Goal: Task Accomplishment & Management: Manage account settings

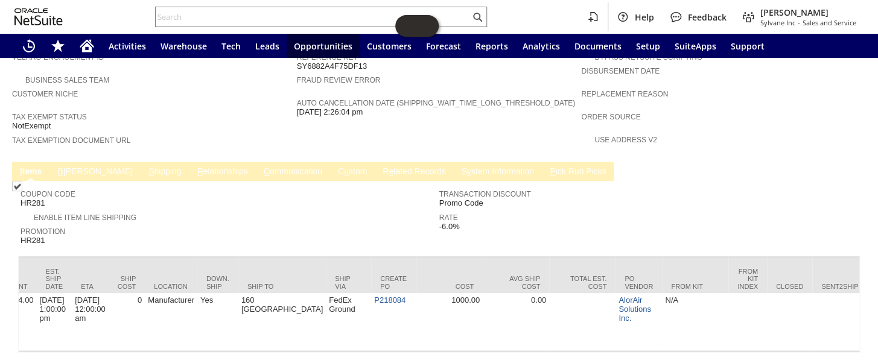
scroll to position [0, 902]
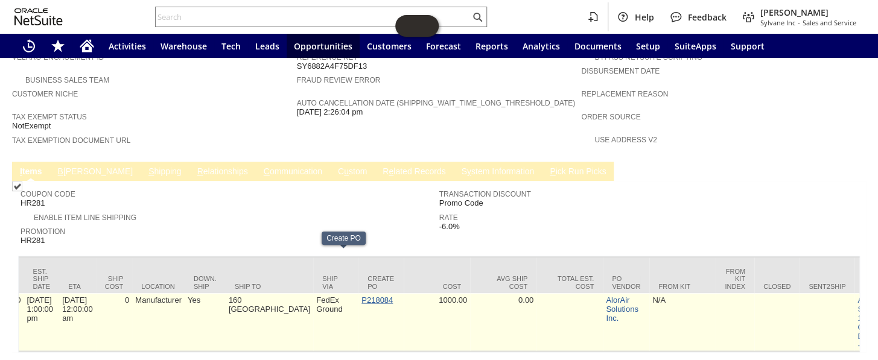
click at [362, 295] on link "P218084" at bounding box center [377, 299] width 31 height 9
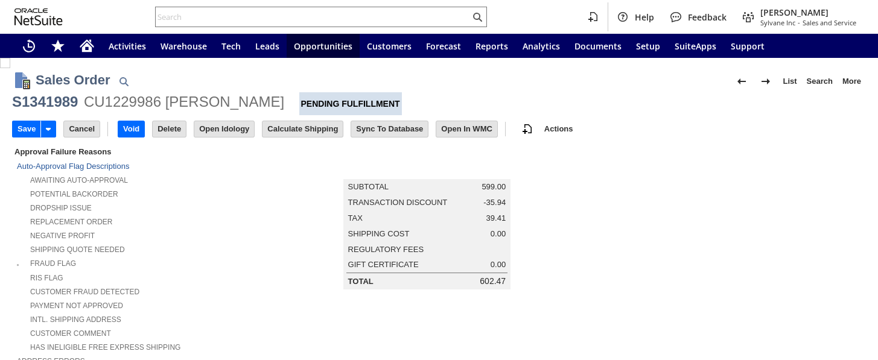
type input "Intelligent Recommendations ⁰"
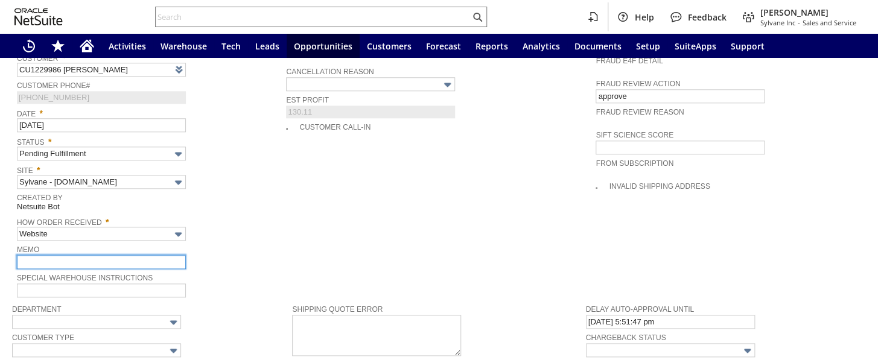
click at [54, 255] on input "text" at bounding box center [101, 262] width 169 height 14
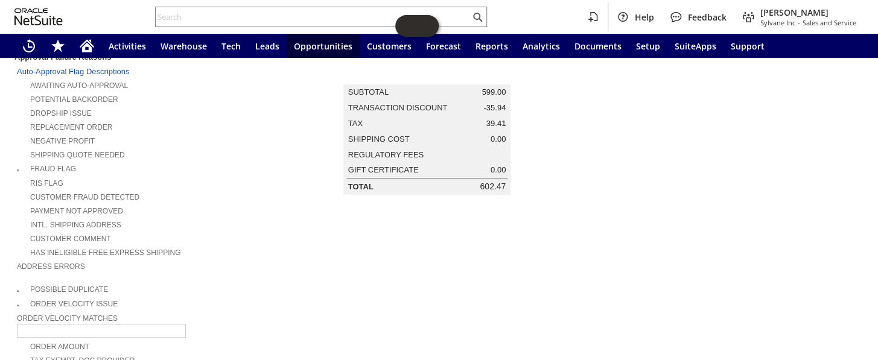
scroll to position [54, 0]
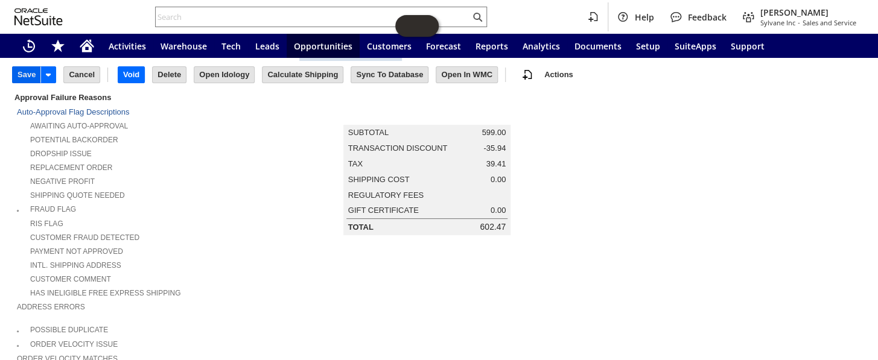
type input "keep order open"
click at [17, 72] on input "Save" at bounding box center [27, 75] width 28 height 16
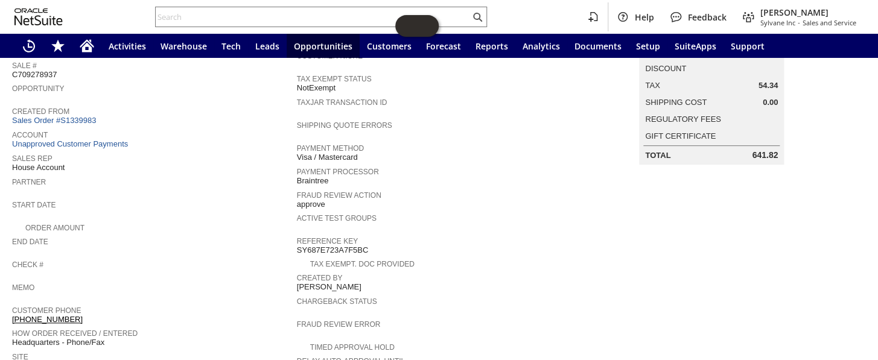
scroll to position [158, 0]
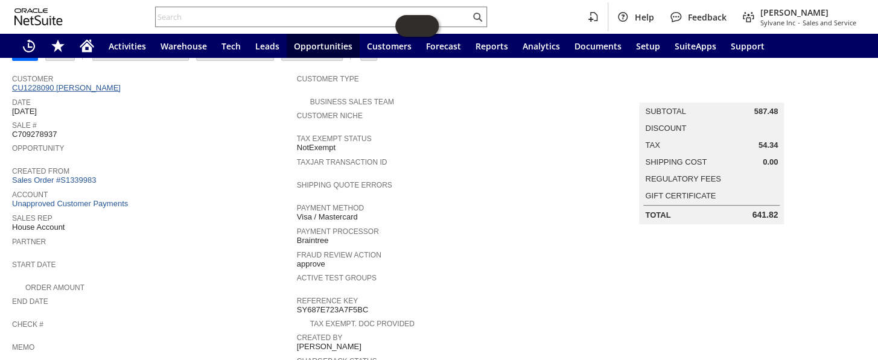
click at [95, 88] on link "CU1228090 [PERSON_NAME]" at bounding box center [68, 87] width 112 height 9
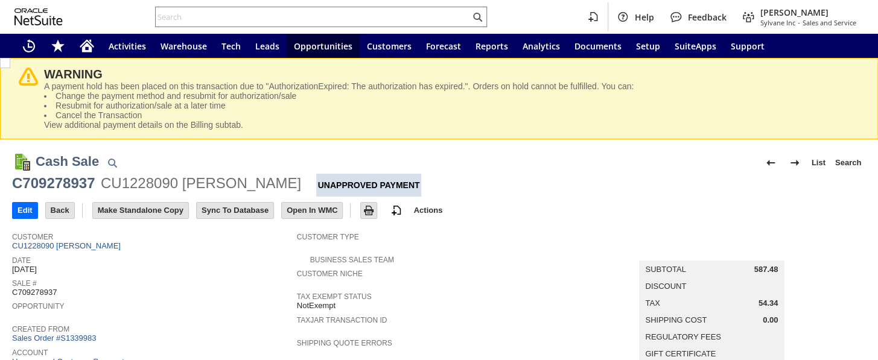
scroll to position [549, 0]
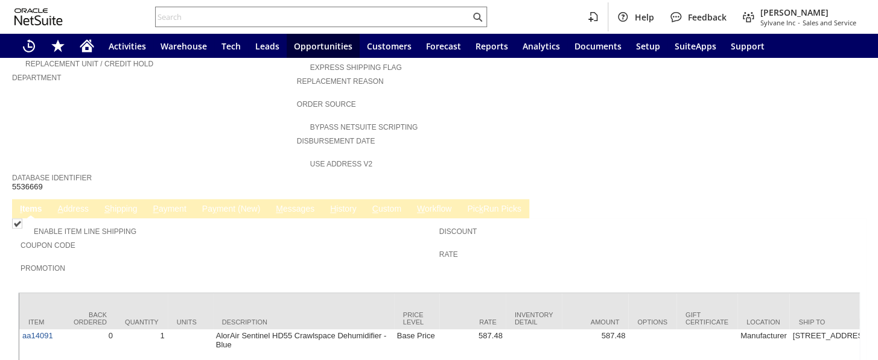
click at [177, 204] on link "P ayment" at bounding box center [169, 209] width 39 height 11
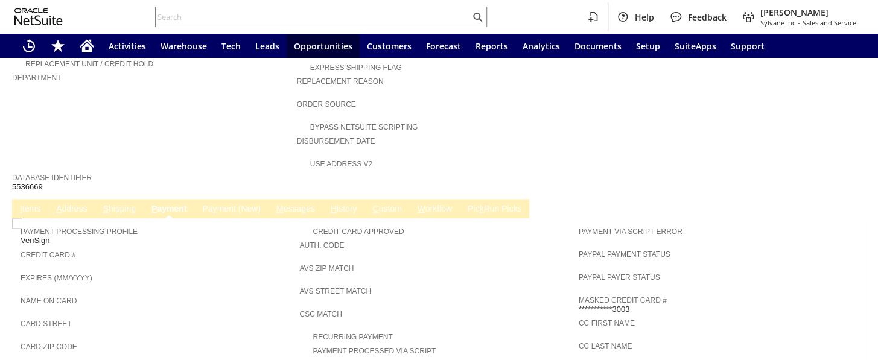
click at [229, 204] on link "Pa y ment (New)" at bounding box center [231, 209] width 64 height 11
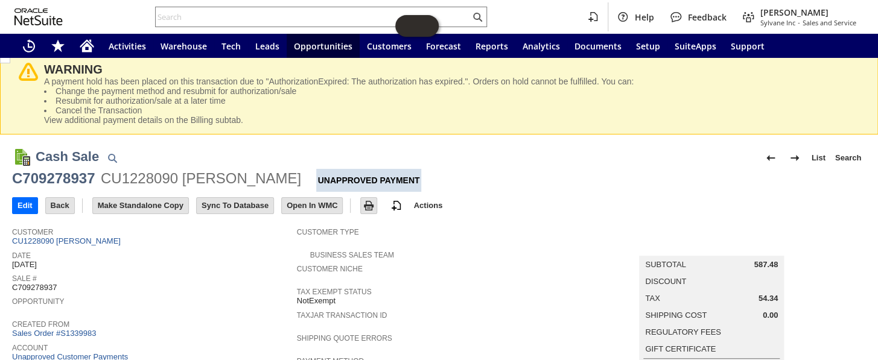
scroll to position [5, 0]
click at [21, 204] on input "Edit" at bounding box center [25, 205] width 25 height 16
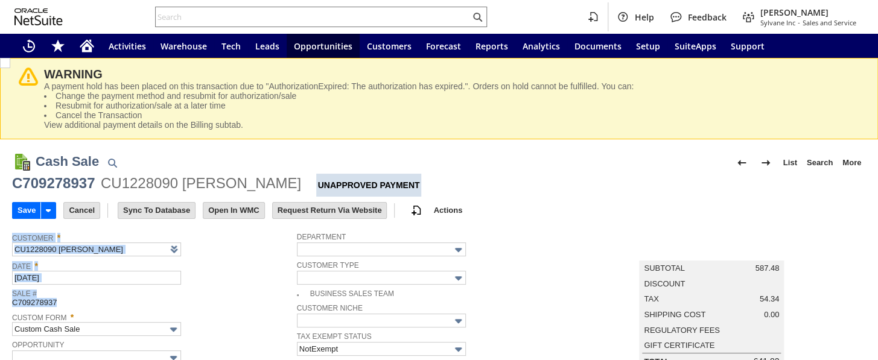
click at [12, 307] on div "Sale # C709278937" at bounding box center [151, 297] width 279 height 22
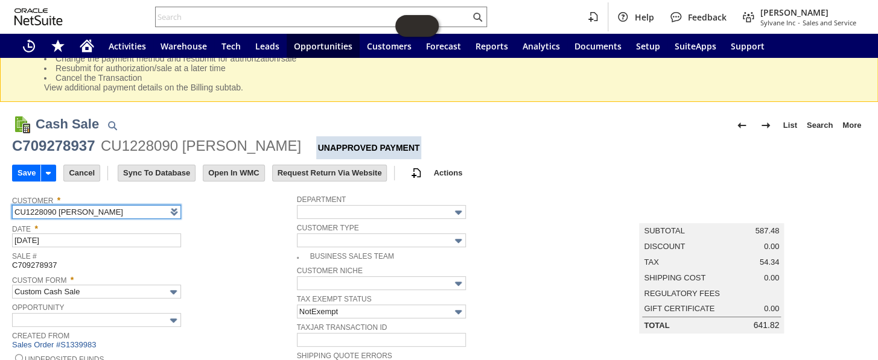
scroll to position [54, 0]
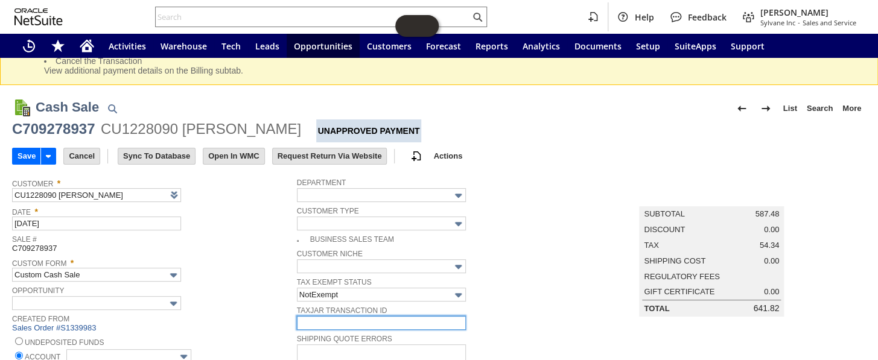
click at [356, 316] on input "text" at bounding box center [381, 323] width 169 height 14
paste input "C709278937"
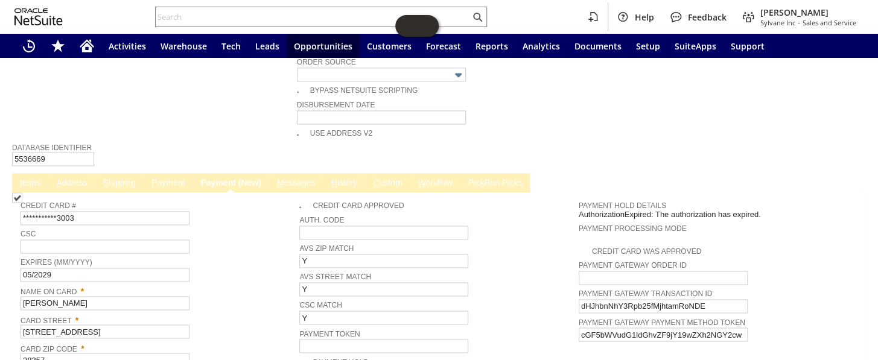
scroll to position [768, 0]
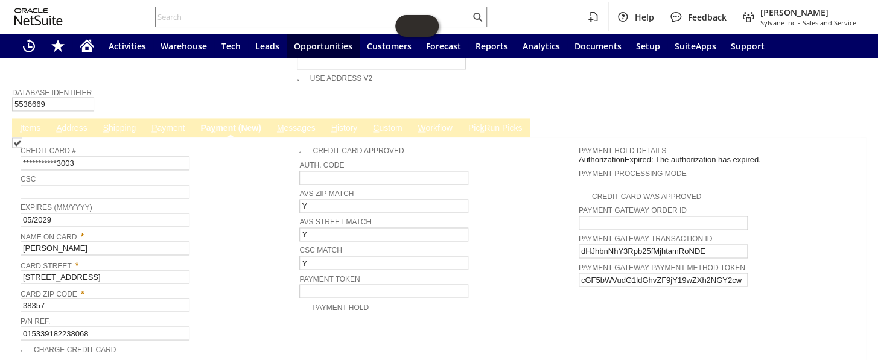
type input "C709278937"
click at [25, 345] on span at bounding box center [27, 350] width 13 height 10
click at [22, 148] on img at bounding box center [17, 143] width 10 height 10
checkbox input "true"
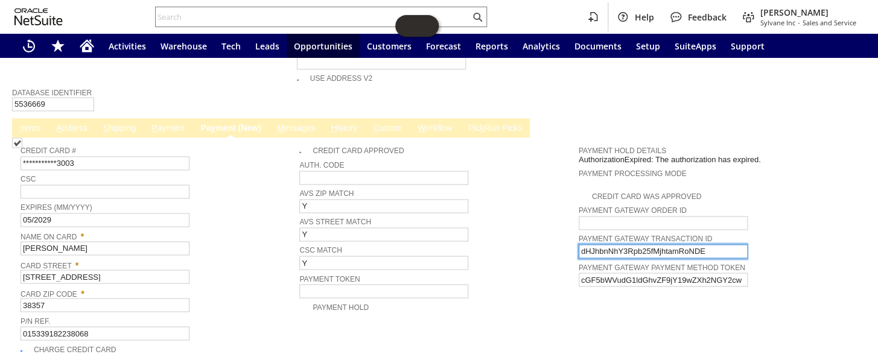
drag, startPoint x: 705, startPoint y: 216, endPoint x: 544, endPoint y: 222, distance: 160.7
click at [544, 222] on tr "**********" at bounding box center [439, 248] width 837 height 216
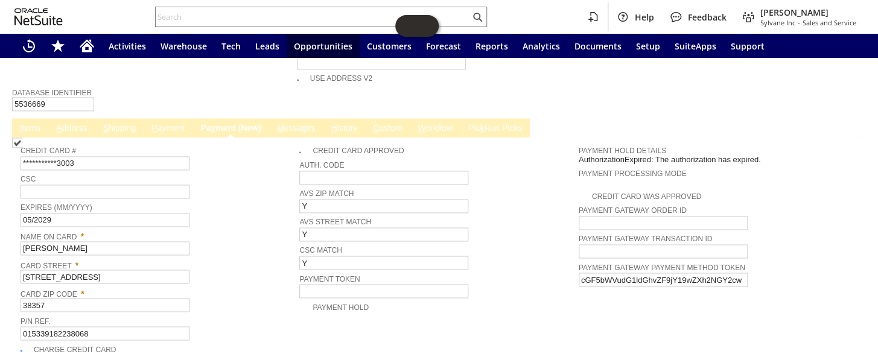
click at [483, 318] on td "Credit Card Approved Auth. Code AVS ZIP Match Y AVS Street Match Y CSC Match Y …" at bounding box center [438, 248] width 279 height 216
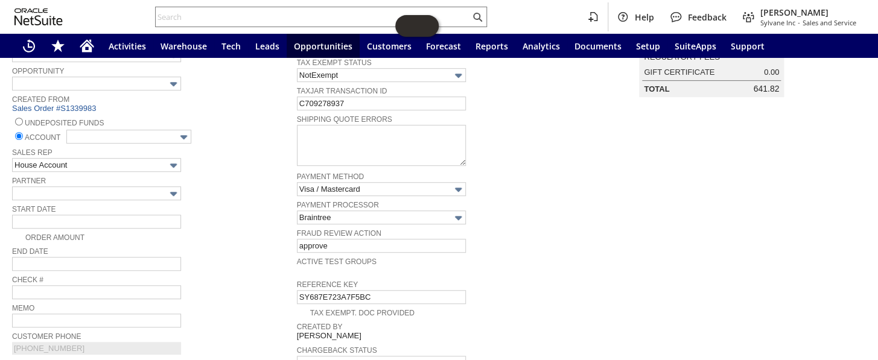
scroll to position [219, 0]
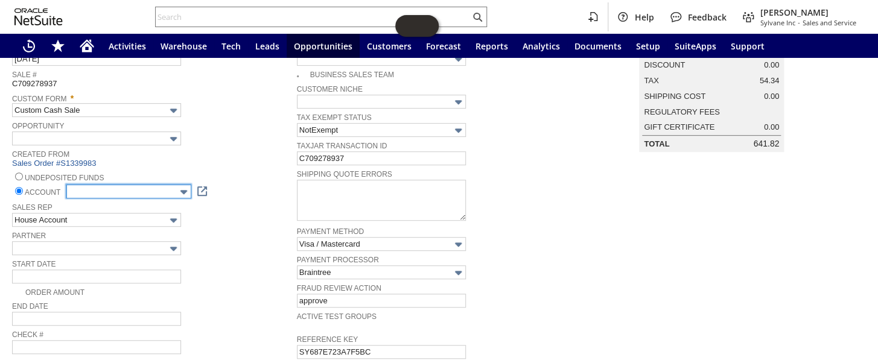
click at [109, 190] on input "text" at bounding box center [128, 192] width 125 height 14
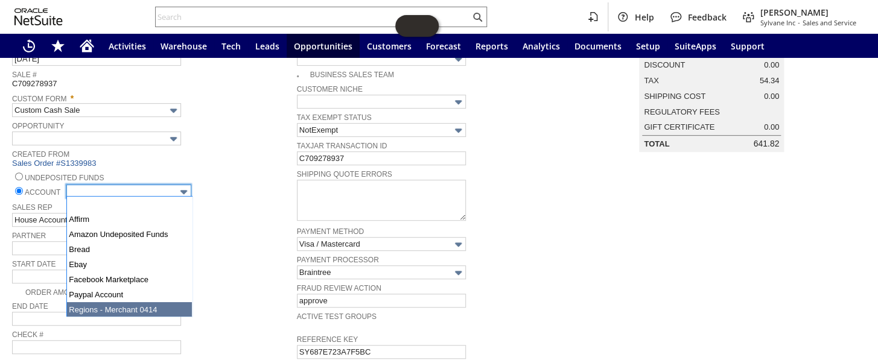
type input "Regions - Merchant 0414"
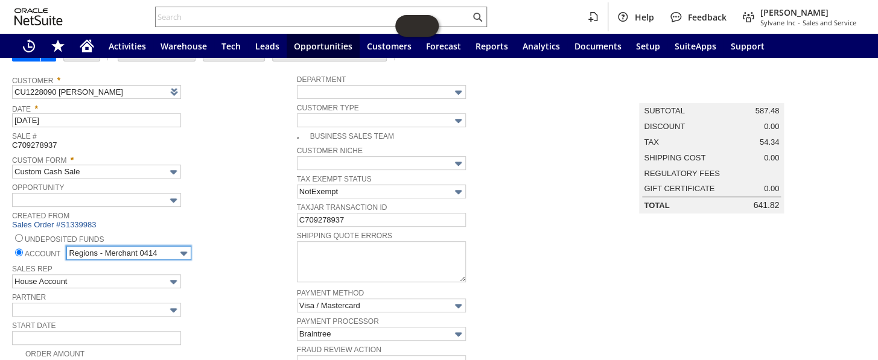
scroll to position [0, 0]
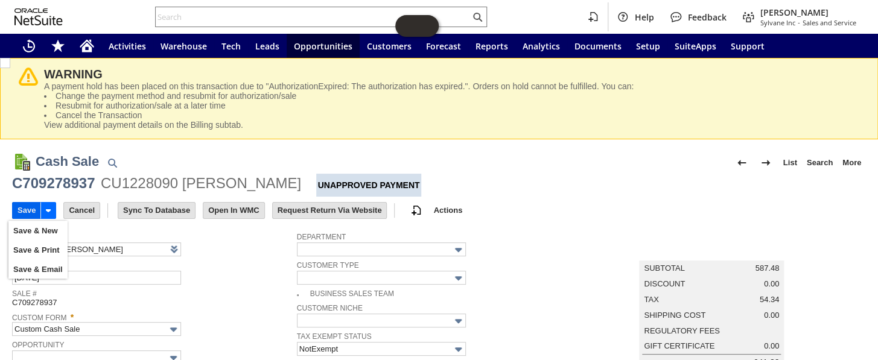
click at [24, 206] on input "Save" at bounding box center [27, 211] width 28 height 16
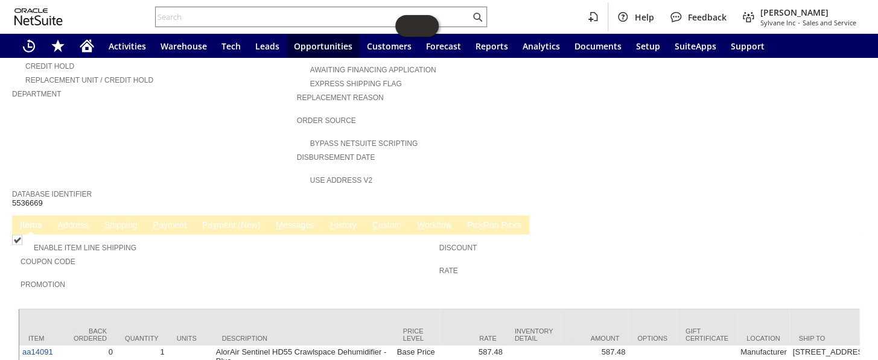
scroll to position [613, 0]
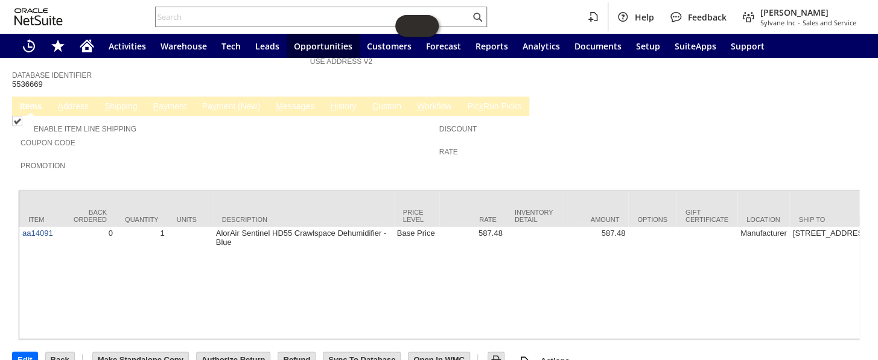
click at [215, 101] on span "y" at bounding box center [215, 106] width 4 height 10
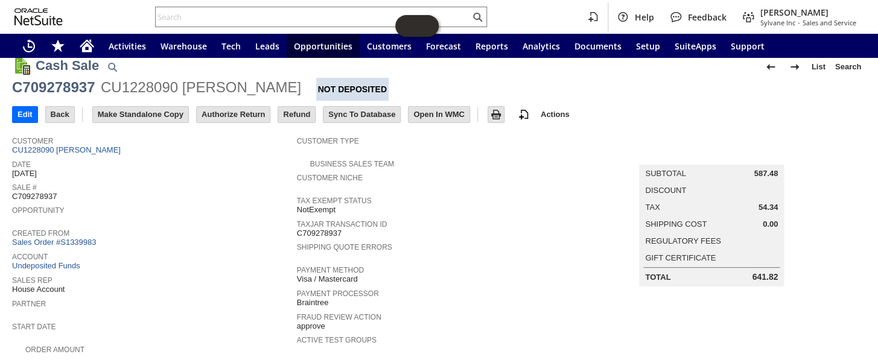
scroll to position [0, 0]
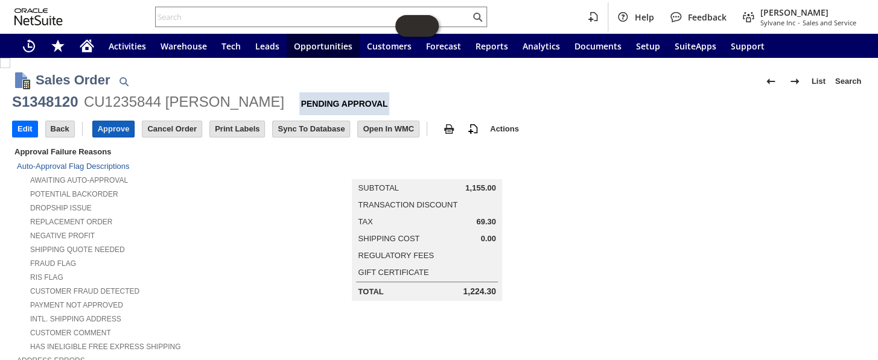
click at [121, 128] on input "Approve" at bounding box center [114, 129] width 42 height 16
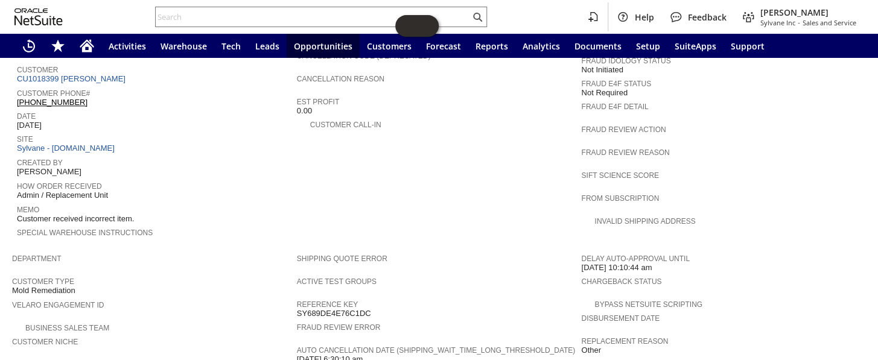
scroll to position [713, 0]
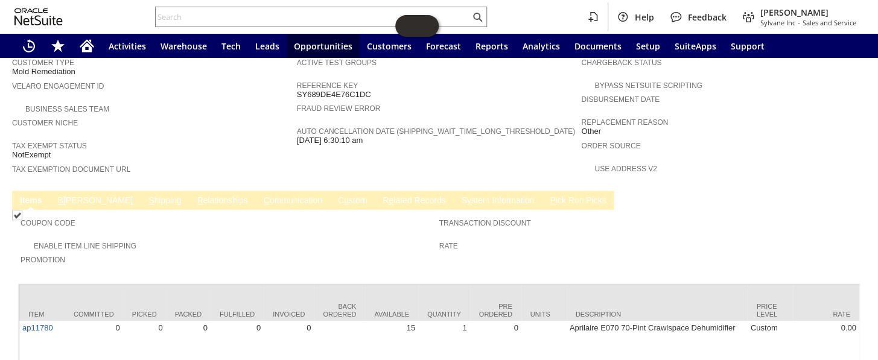
click at [69, 196] on link "B illing" at bounding box center [95, 201] width 81 height 11
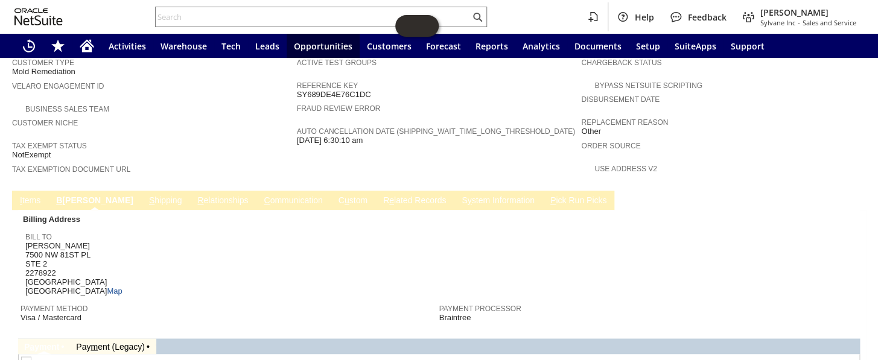
click at [27, 196] on link "I tems" at bounding box center [30, 201] width 27 height 11
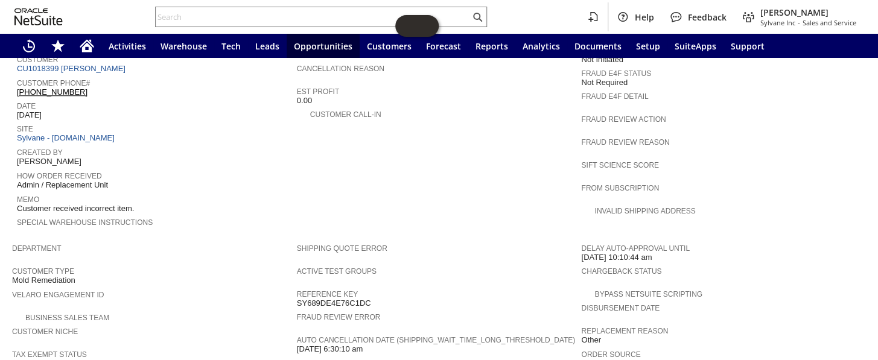
scroll to position [449, 0]
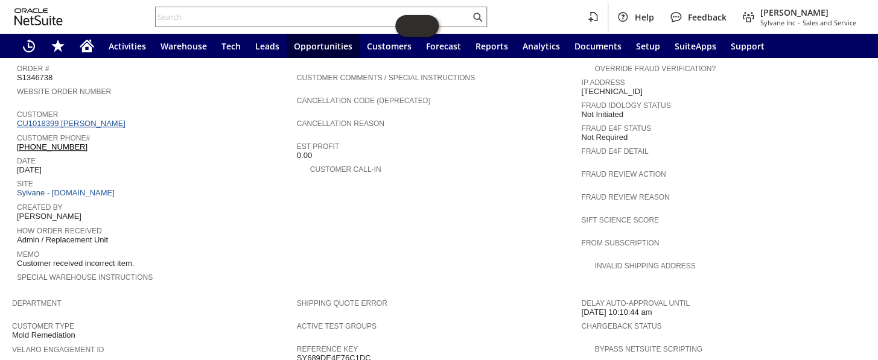
click at [97, 119] on link "CU1018399 John R Batson" at bounding box center [73, 123] width 112 height 9
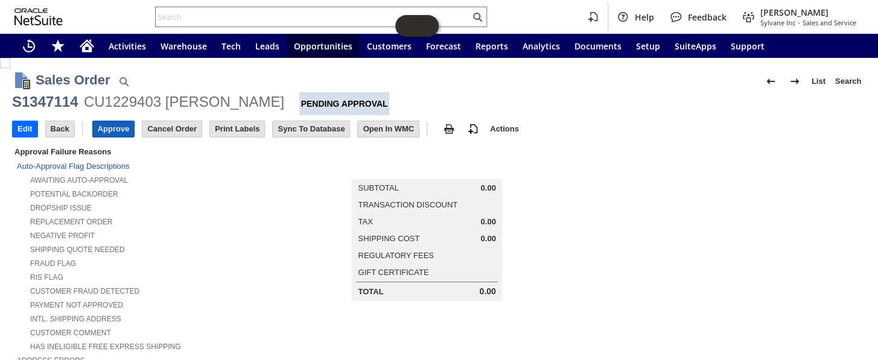
click at [115, 131] on input "Approve" at bounding box center [114, 129] width 42 height 16
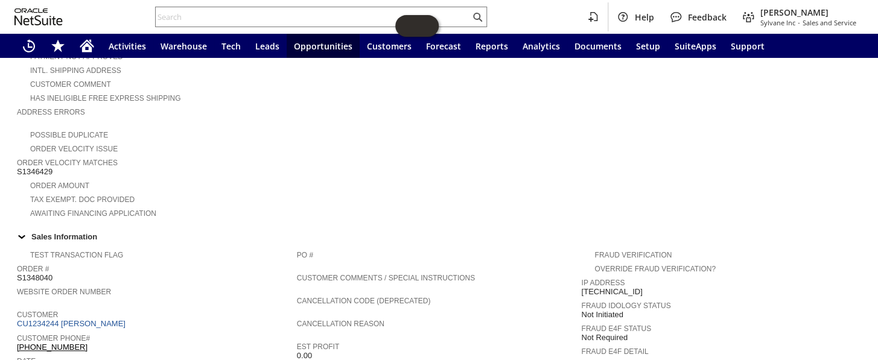
scroll to position [302, 0]
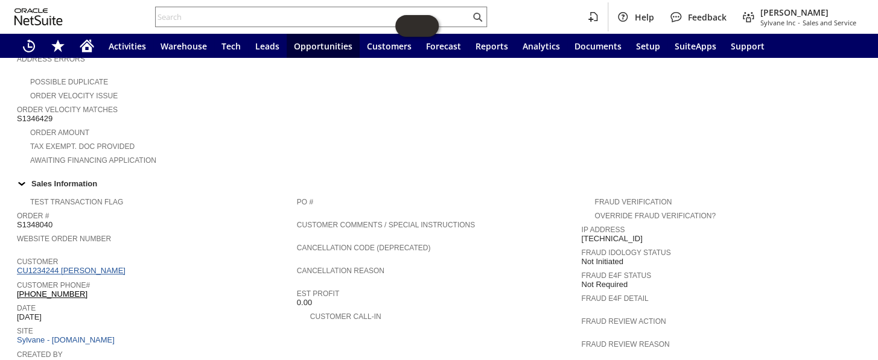
click at [85, 266] on link "CU1234244 Karolien Bastiaens" at bounding box center [73, 270] width 112 height 9
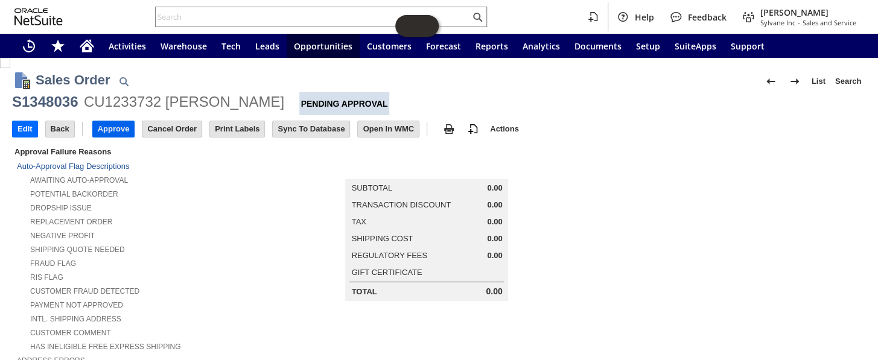
click at [119, 130] on input "Approve" at bounding box center [114, 129] width 42 height 16
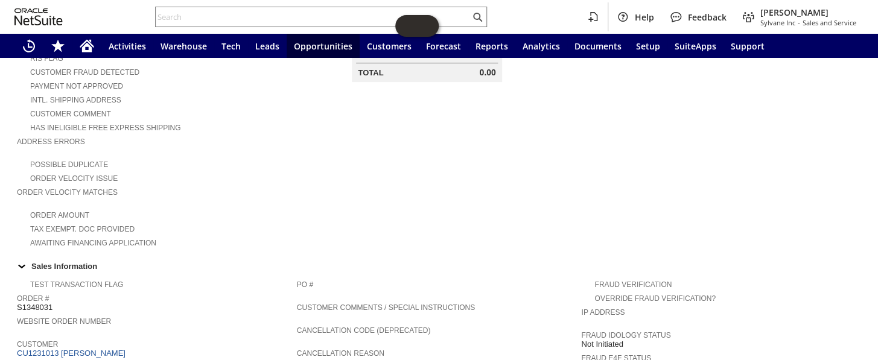
scroll to position [54, 0]
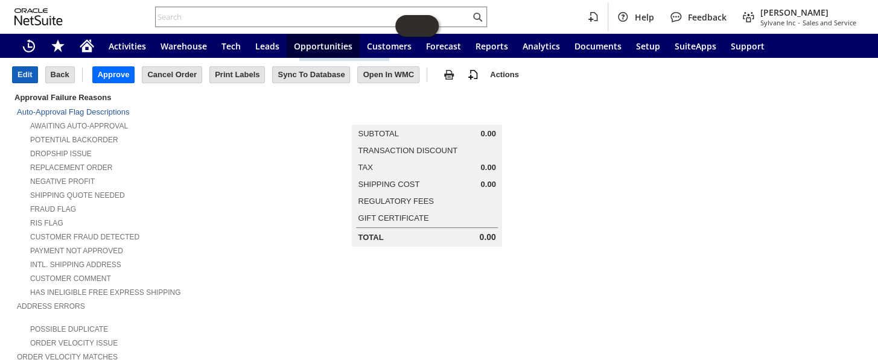
click at [30, 76] on input "Edit" at bounding box center [25, 75] width 25 height 16
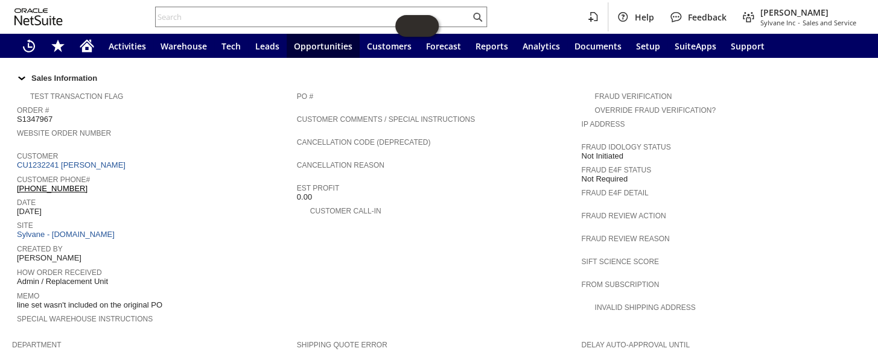
scroll to position [348, 0]
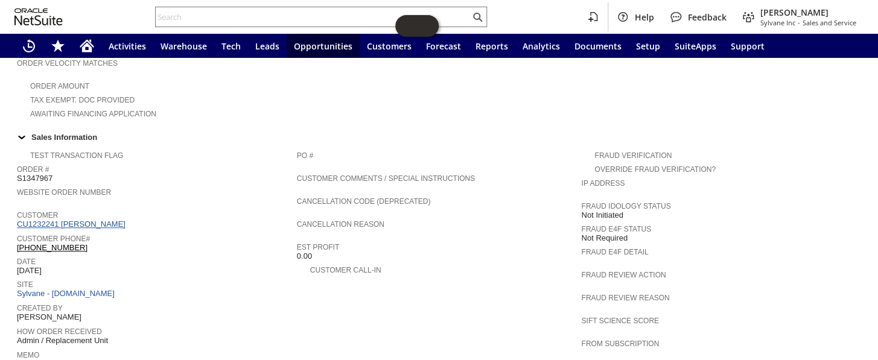
click at [85, 220] on link "CU1232241 charles d counts" at bounding box center [73, 224] width 112 height 9
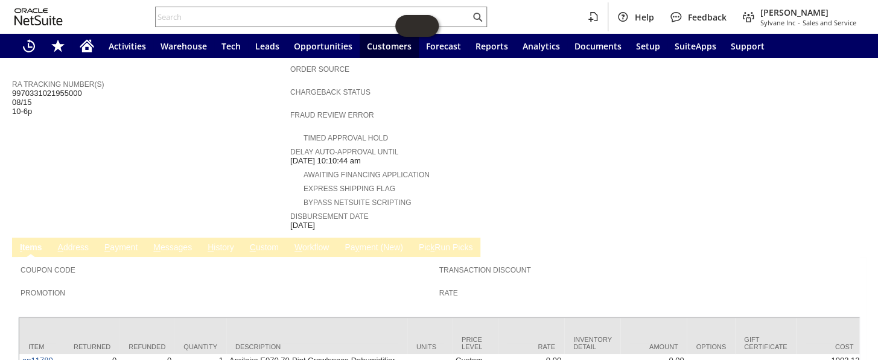
scroll to position [326, 0]
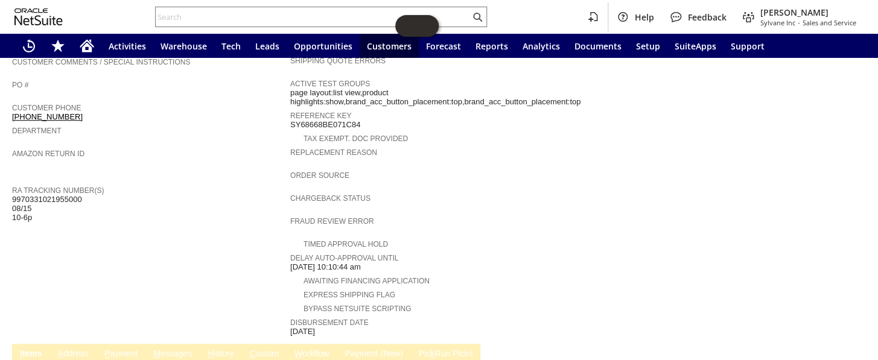
click at [54, 195] on span "9970331021955000 08/15 10-6p" at bounding box center [47, 209] width 70 height 28
copy span "9970331021955000"
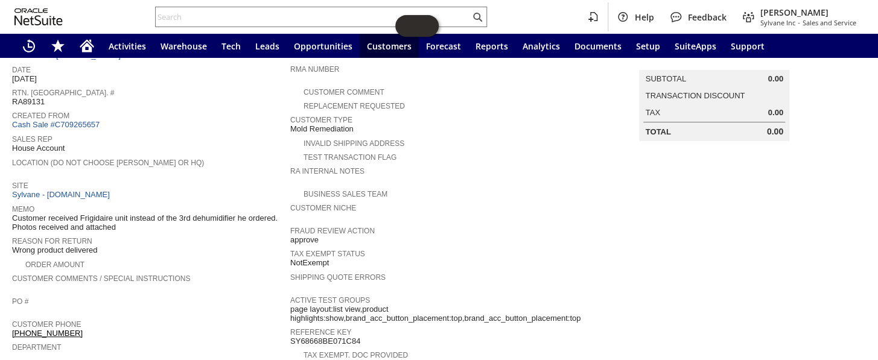
scroll to position [0, 0]
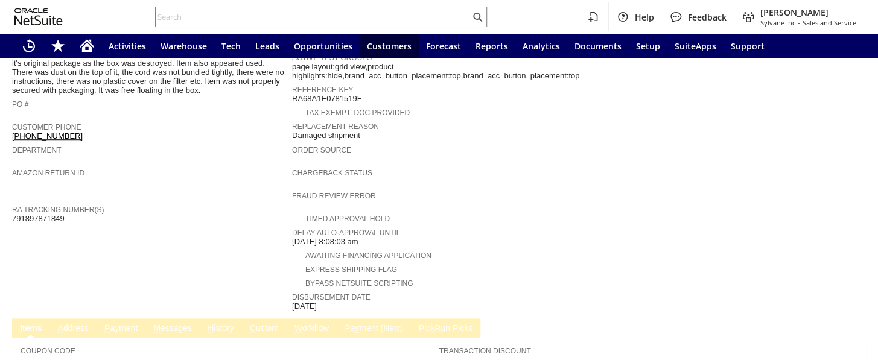
scroll to position [344, 0]
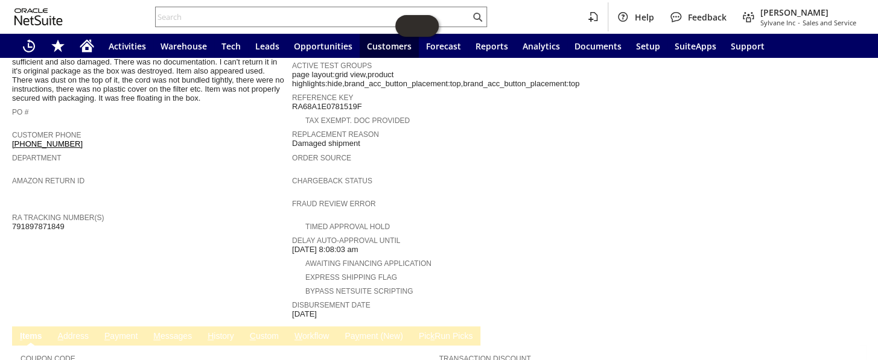
click at [51, 222] on span "791897871849" at bounding box center [38, 227] width 53 height 10
copy span "791897871849"
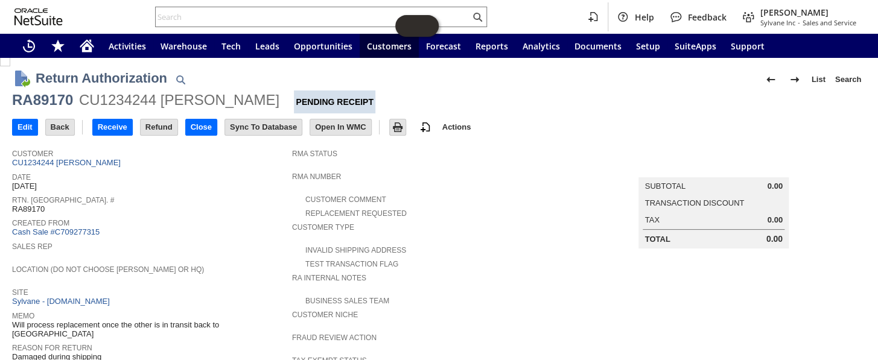
scroll to position [0, 0]
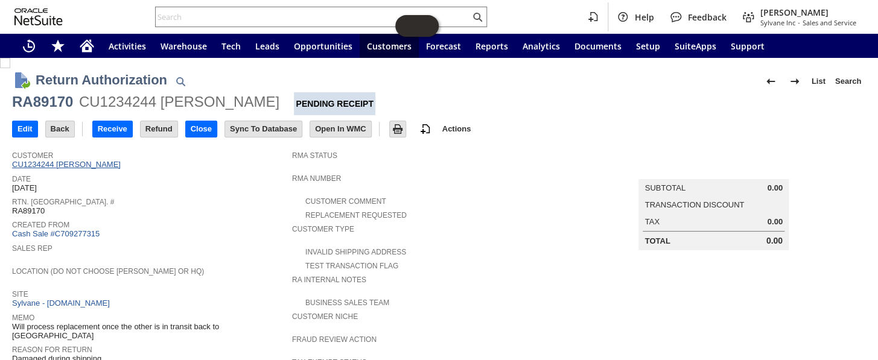
click at [55, 165] on link "CU1234244 Karolien Bastiaens" at bounding box center [68, 164] width 112 height 9
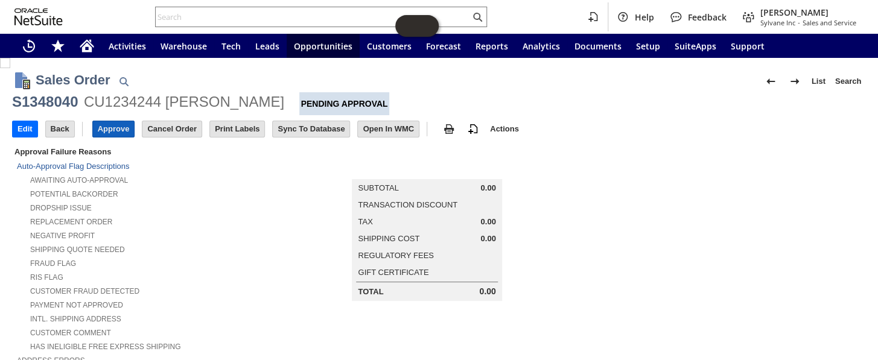
click at [121, 127] on input "Approve" at bounding box center [114, 129] width 42 height 16
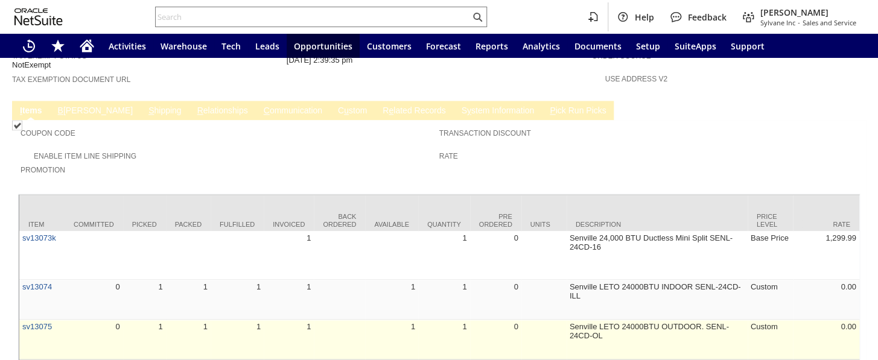
scroll to position [810, 0]
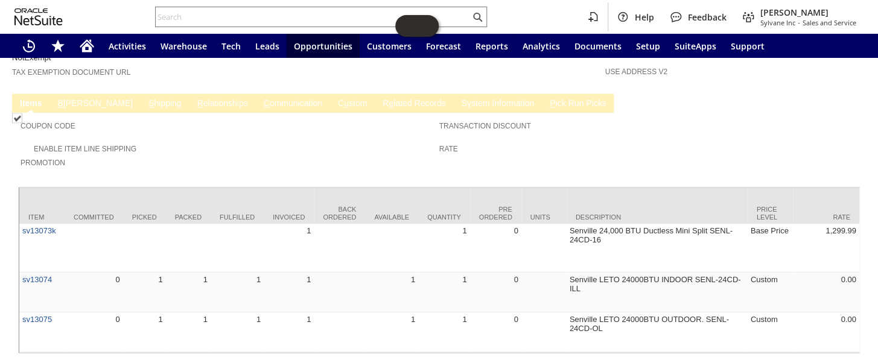
drag, startPoint x: 217, startPoint y: 316, endPoint x: 244, endPoint y: 312, distance: 27.5
click at [321, 302] on div "Item Committed Picked Packed Fulfilled Invoiced Back Ordered Available Quantity…" at bounding box center [439, 270] width 842 height 167
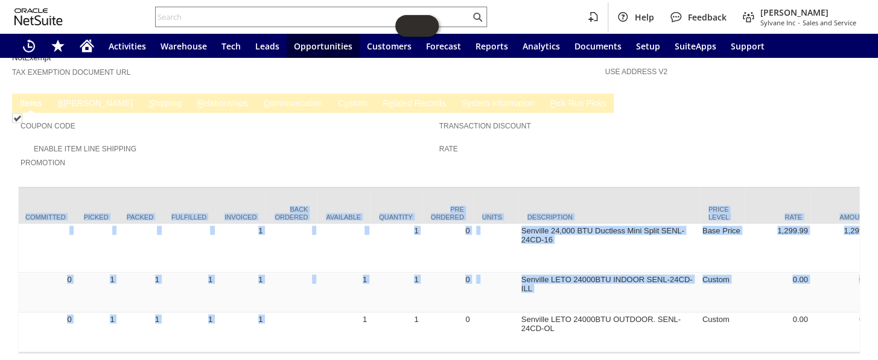
scroll to position [0, 0]
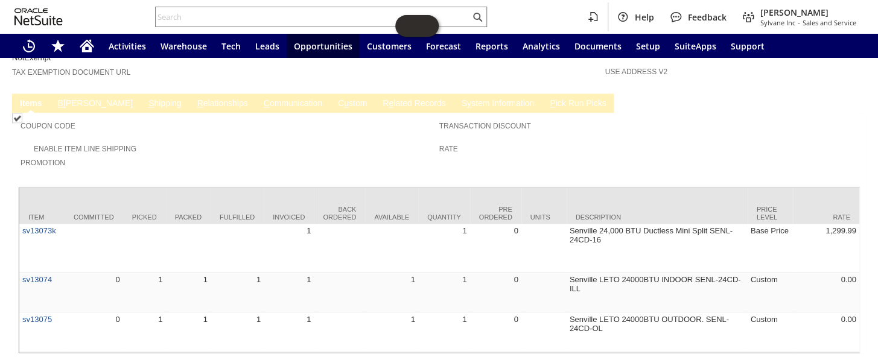
click at [262, 118] on div "Coupon Code" at bounding box center [227, 129] width 413 height 22
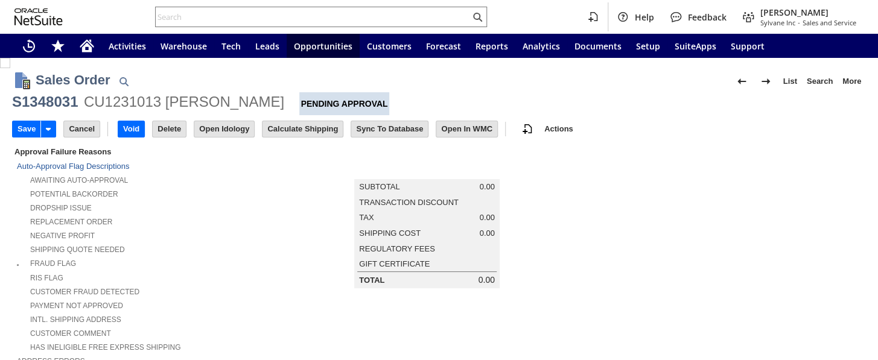
type input "Add"
type input "Copy Previous"
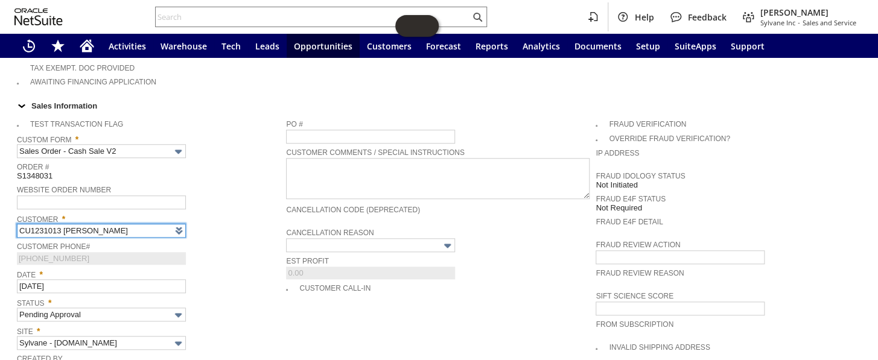
type input "Intelligent Recommendations ⁰"
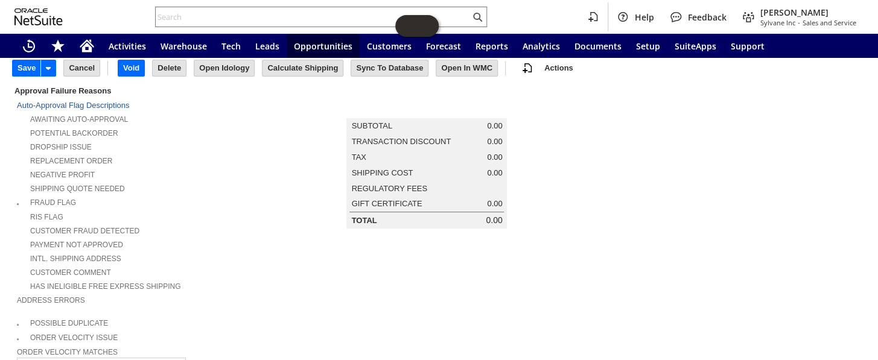
scroll to position [0, 0]
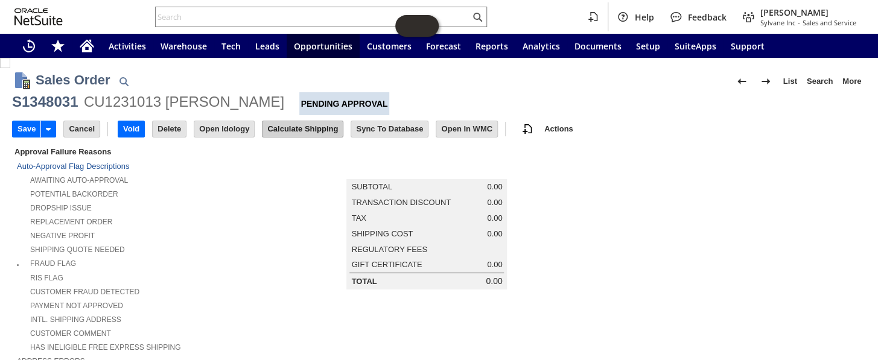
click at [280, 127] on input "Calculate Shipping" at bounding box center [303, 129] width 80 height 16
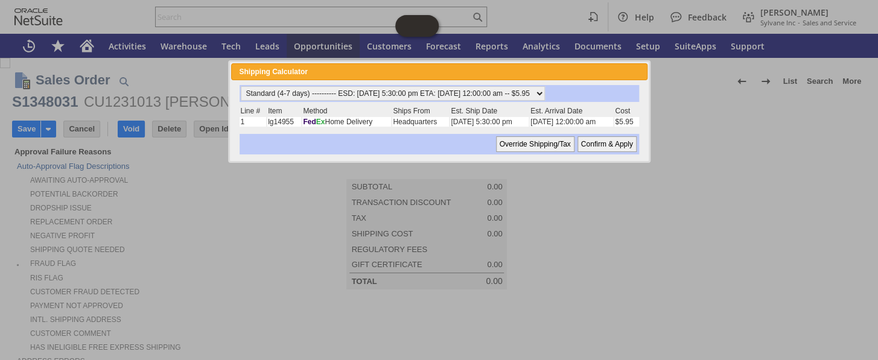
click at [606, 150] on div "Override Shipping/Tax Confirm & Apply" at bounding box center [439, 144] width 399 height 21
click at [606, 146] on input "Confirm & Apply" at bounding box center [607, 144] width 59 height 16
type input "Add"
type input "Copy Previous"
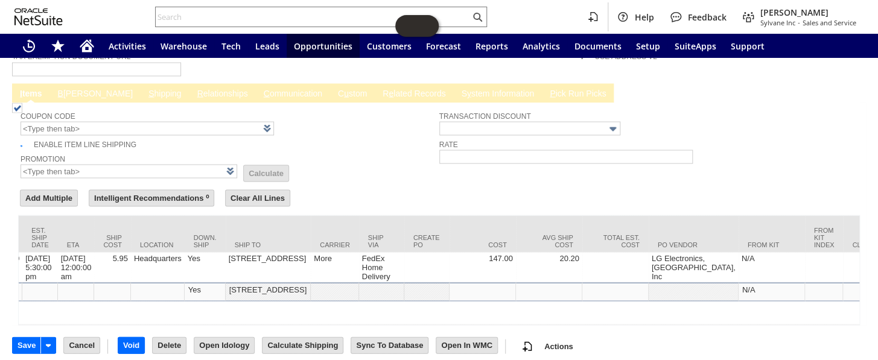
scroll to position [0, 1008]
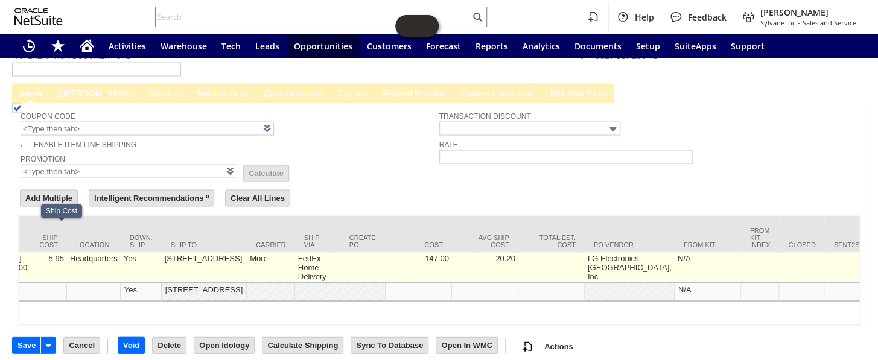
click at [62, 252] on td "5.95" at bounding box center [48, 267] width 37 height 30
type input "5.95"
type input "OK"
type input "Make Copy"
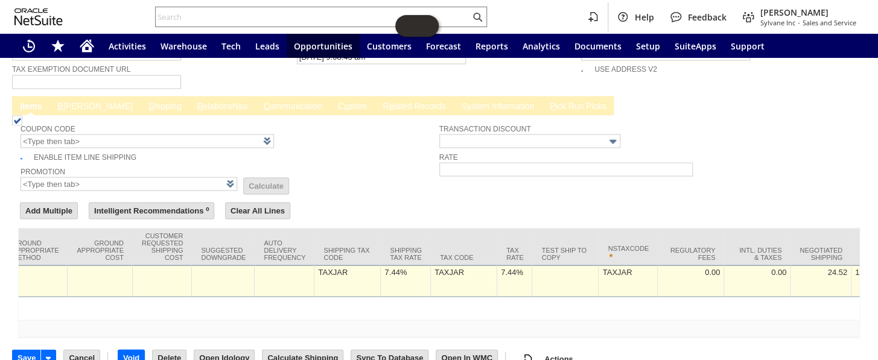
scroll to position [0, 2332]
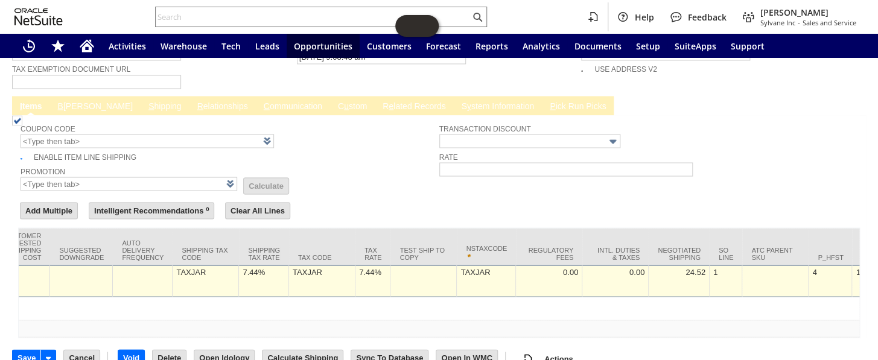
type input "0"
click at [359, 267] on div "7.44%" at bounding box center [373, 272] width 29 height 10
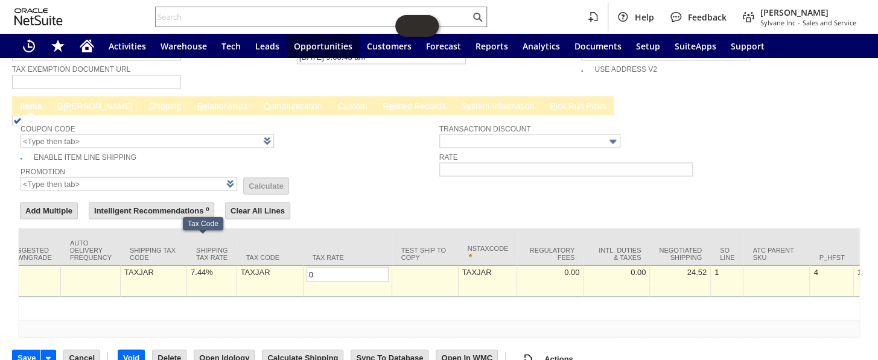
type input "0.0%"
click at [190, 267] on div "7.44%" at bounding box center [211, 272] width 43 height 10
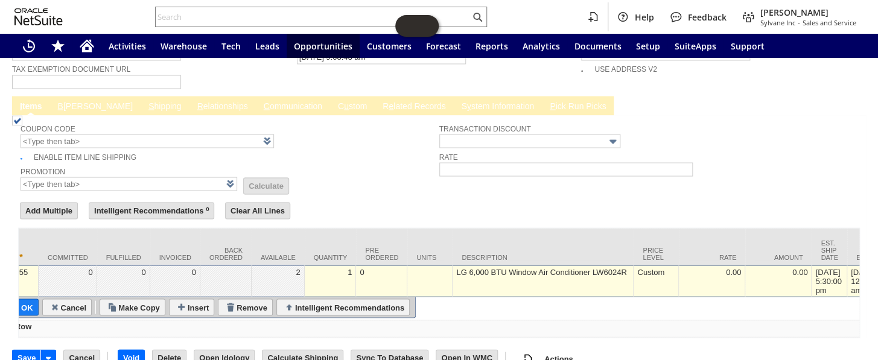
scroll to position [0, 0]
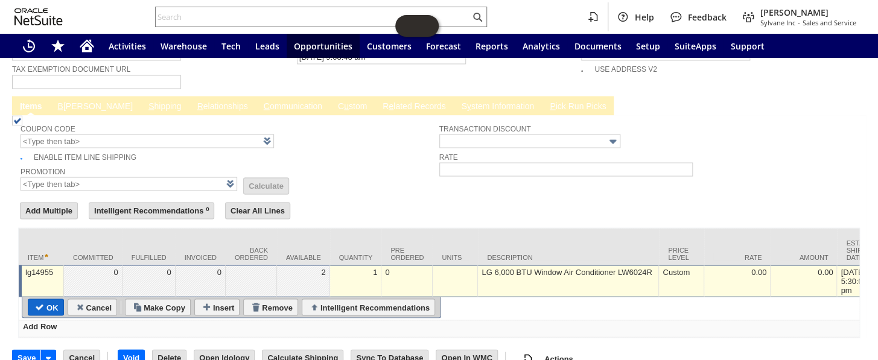
type input "0.0%"
click at [51, 299] on input "OK" at bounding box center [45, 307] width 35 height 16
type input "Add"
type input "Copy Previous"
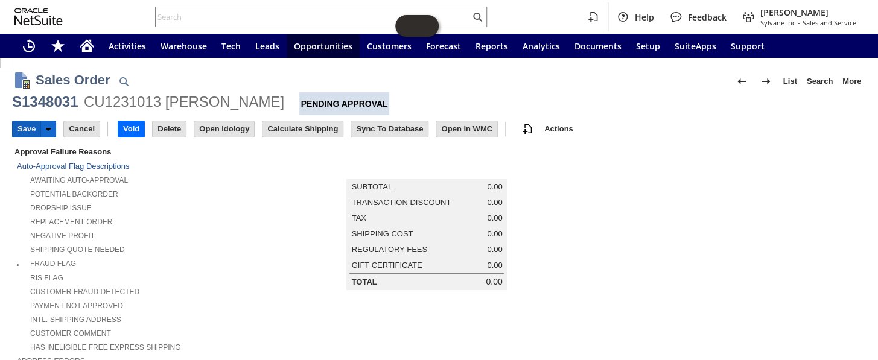
click at [20, 130] on input "Save" at bounding box center [27, 129] width 28 height 16
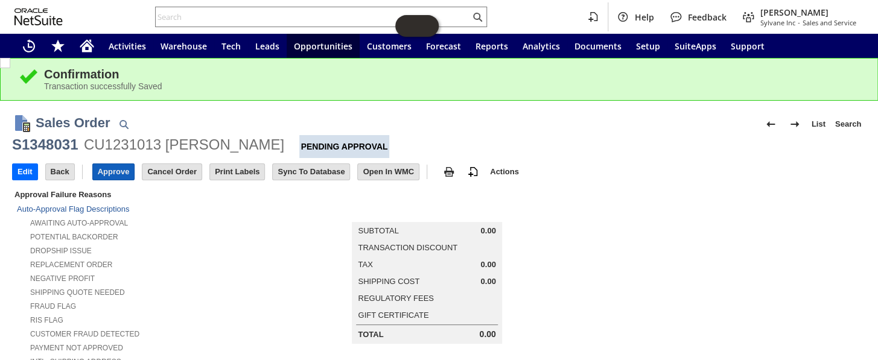
click at [112, 169] on input "Approve" at bounding box center [114, 172] width 42 height 16
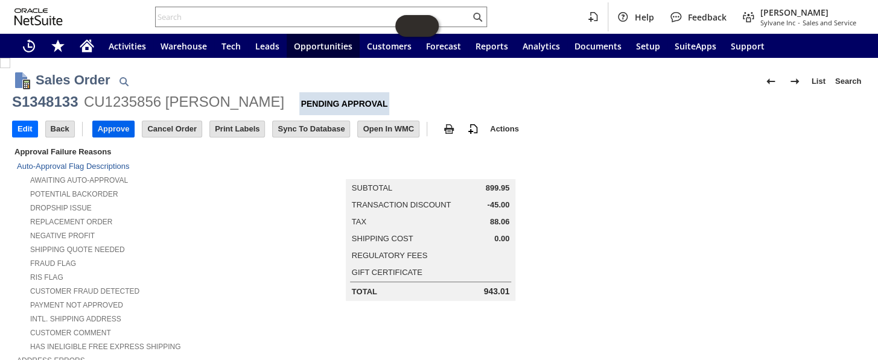
click at [121, 128] on input "Approve" at bounding box center [114, 129] width 42 height 16
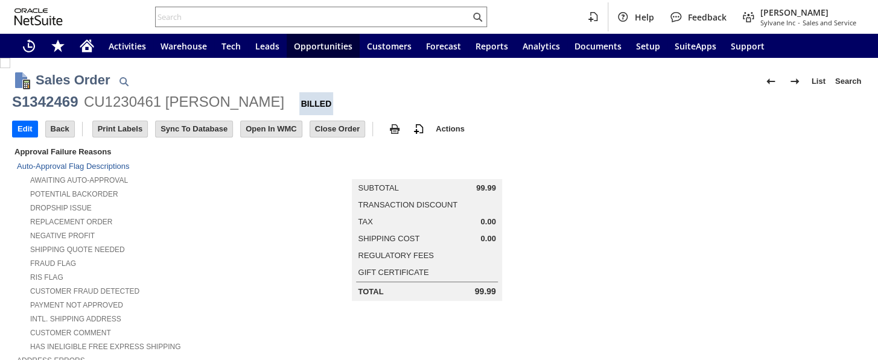
scroll to position [549, 0]
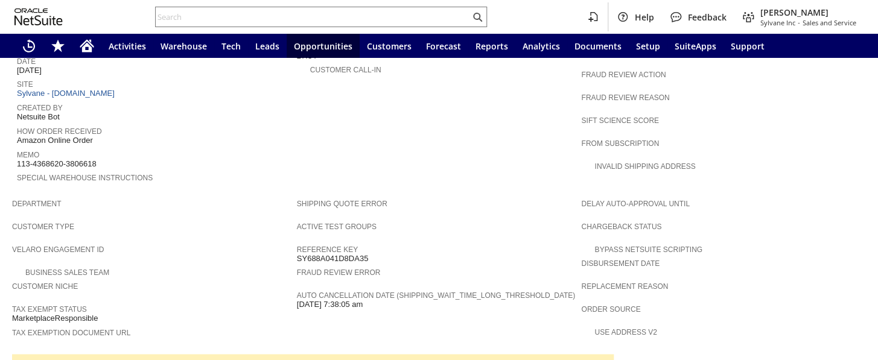
click at [103, 28] on link "CU1230461 [PERSON_NAME]" at bounding box center [73, 23] width 112 height 9
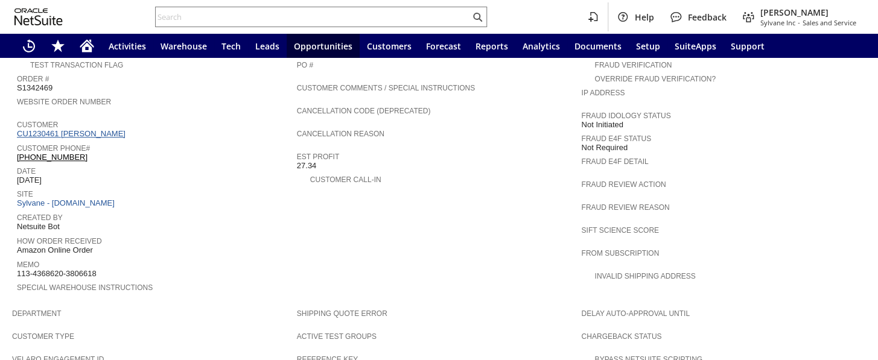
click at [103, 129] on link "CU1230461 [PERSON_NAME]" at bounding box center [73, 133] width 112 height 9
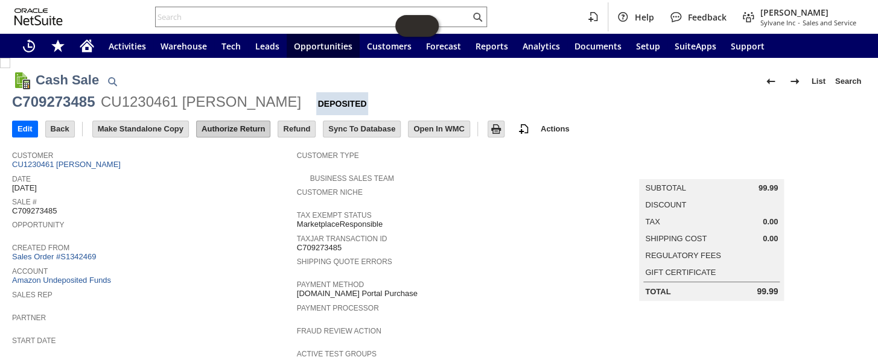
click at [224, 128] on input "Authorize Return" at bounding box center [233, 129] width 73 height 16
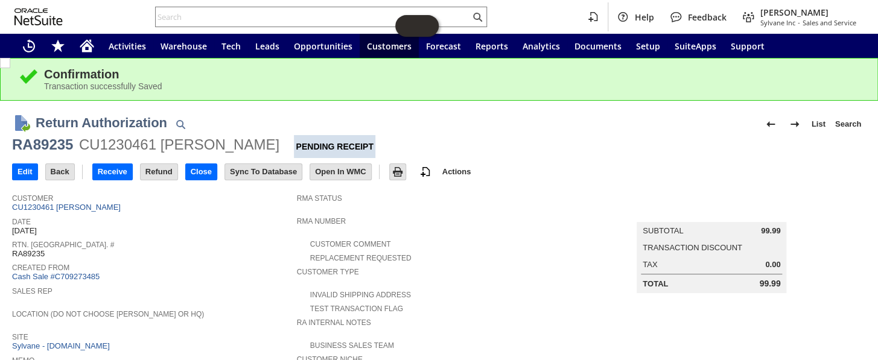
click at [41, 145] on div "RA89235" at bounding box center [42, 144] width 61 height 19
